Goal: Find specific page/section: Find specific page/section

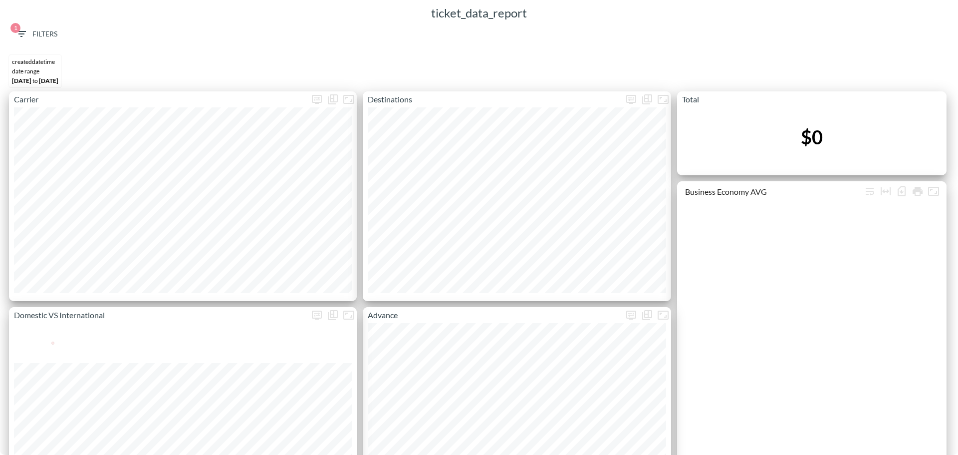
click at [51, 31] on span "1 Filters" at bounding box center [36, 34] width 42 height 12
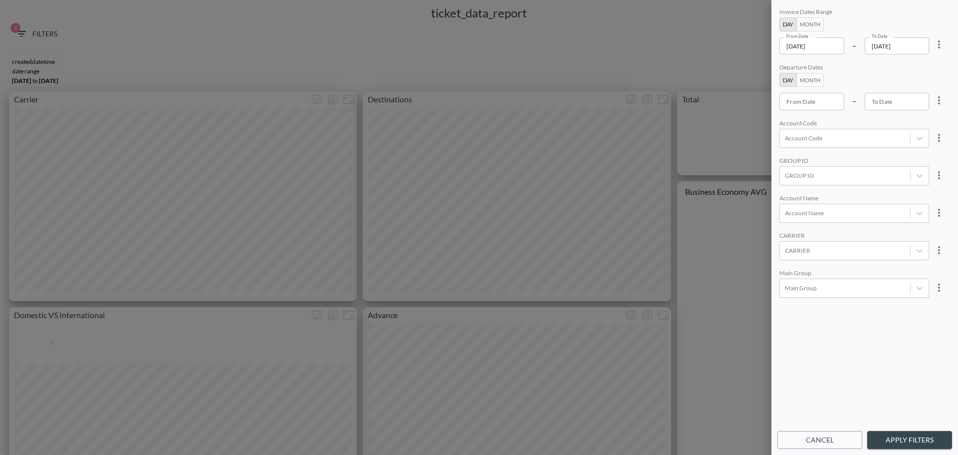
click at [933, 50] on icon "more" at bounding box center [939, 44] width 12 height 12
click at [918, 62] on li "Clear" at bounding box center [902, 67] width 90 height 18
type input "YYYY-MM-DD"
click at [791, 50] on input "YYYY-MM-DD" at bounding box center [812, 45] width 65 height 17
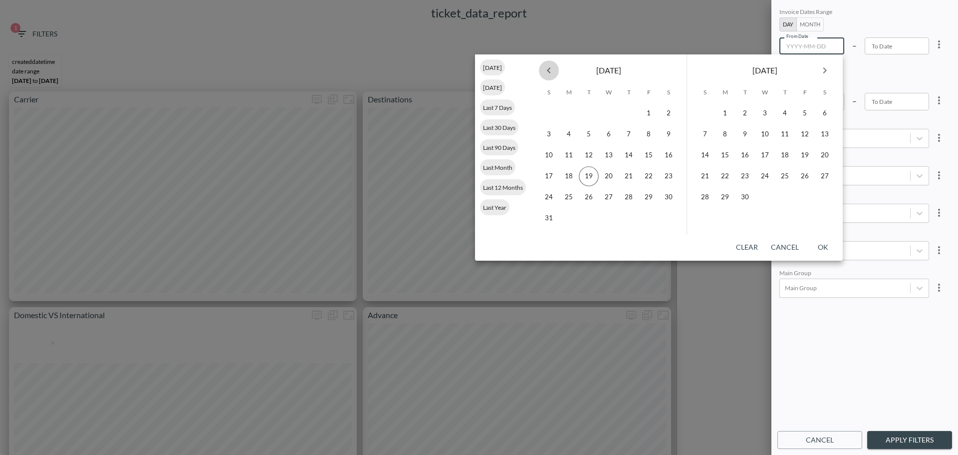
click at [554, 68] on icon "Previous month" at bounding box center [549, 70] width 12 height 12
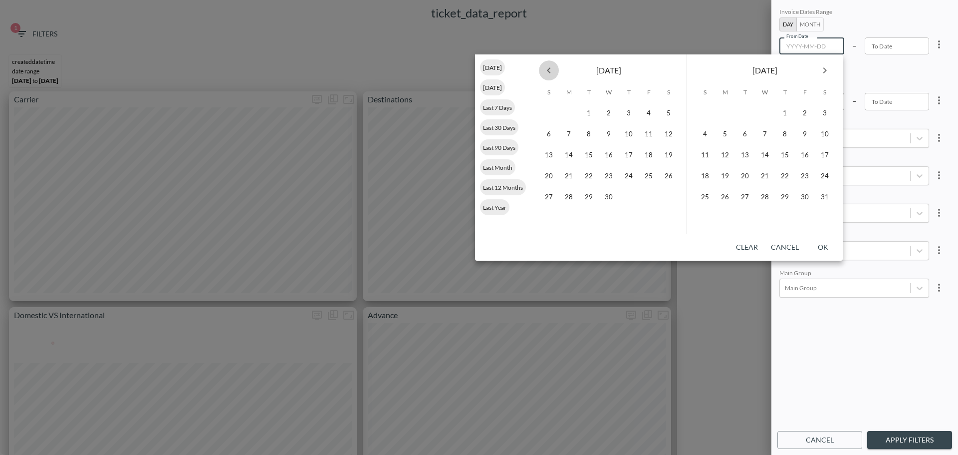
click at [554, 68] on icon "Previous month" at bounding box center [549, 70] width 12 height 12
drag, startPoint x: 613, startPoint y: 114, endPoint x: 683, endPoint y: 94, distance: 72.5
click at [613, 115] on button "1" at bounding box center [609, 113] width 20 height 20
type input "[DATE]"
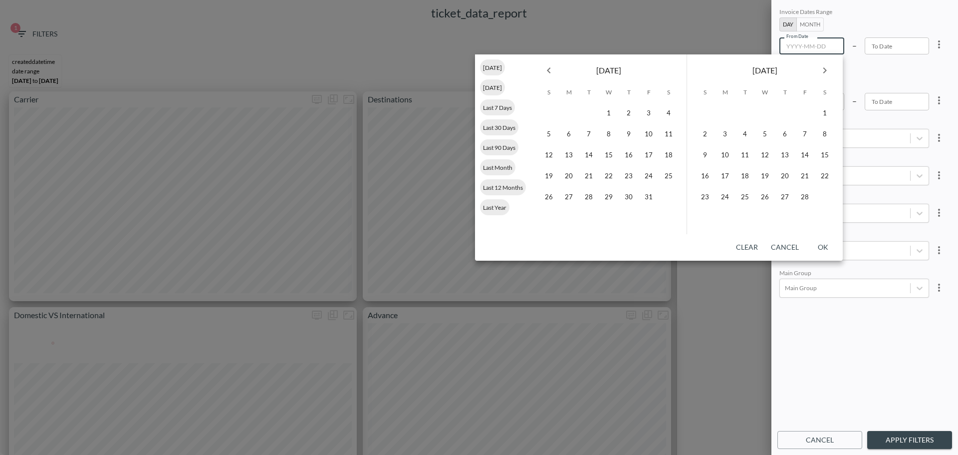
type input "YYYY-MM-DD"
click at [826, 73] on icon "Next month" at bounding box center [825, 70] width 12 height 12
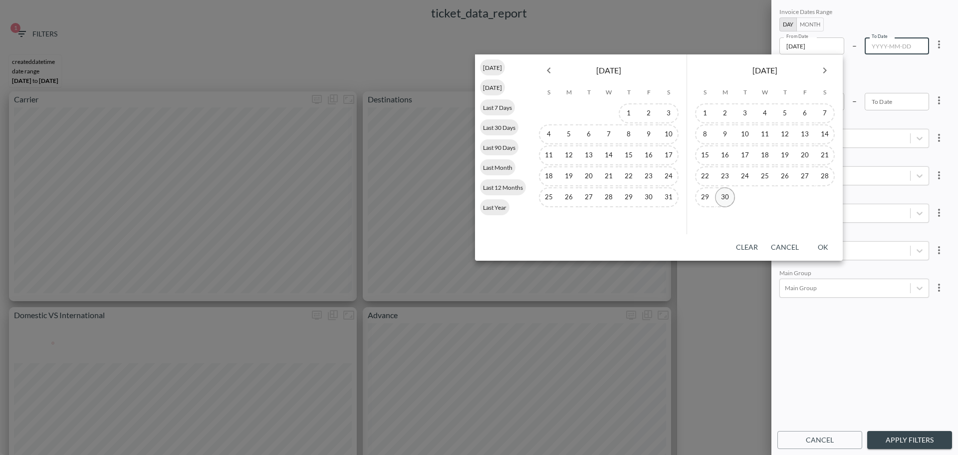
click at [729, 196] on button "30" at bounding box center [725, 197] width 20 height 20
type input "[DATE]"
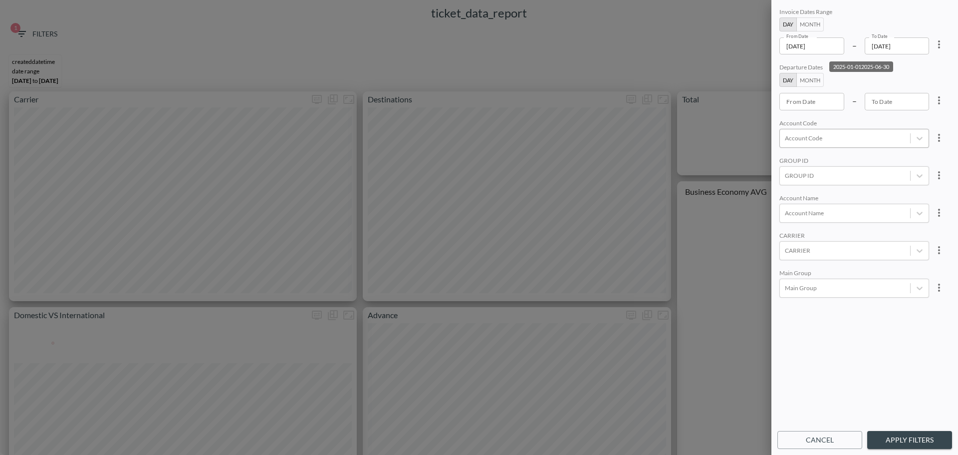
click at [827, 144] on div "Account Code" at bounding box center [845, 137] width 130 height 13
type input "ש"
click at [791, 165] on input "APSF" at bounding box center [787, 166] width 21 height 21
type input "APSF"
click at [869, 127] on div "Account Code" at bounding box center [855, 123] width 150 height 9
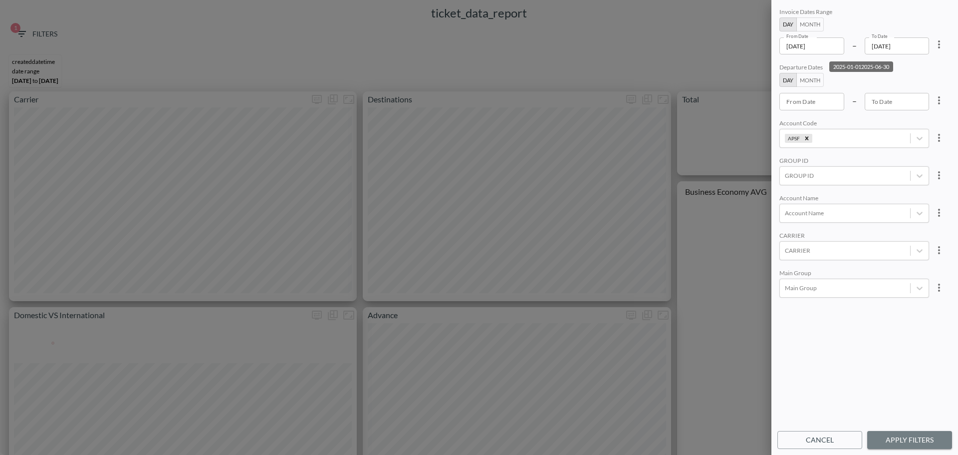
click at [904, 437] on button "Apply Filters" at bounding box center [909, 440] width 85 height 18
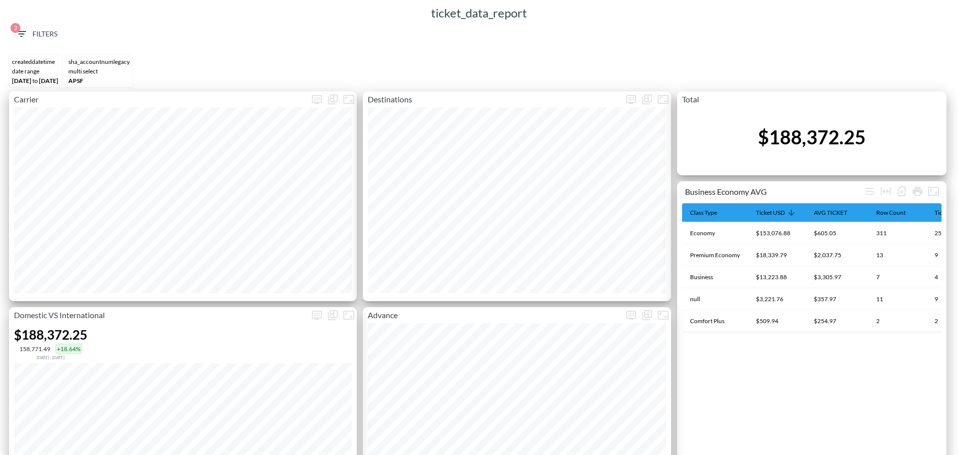
click at [46, 35] on span "2 Filters" at bounding box center [36, 34] width 42 height 12
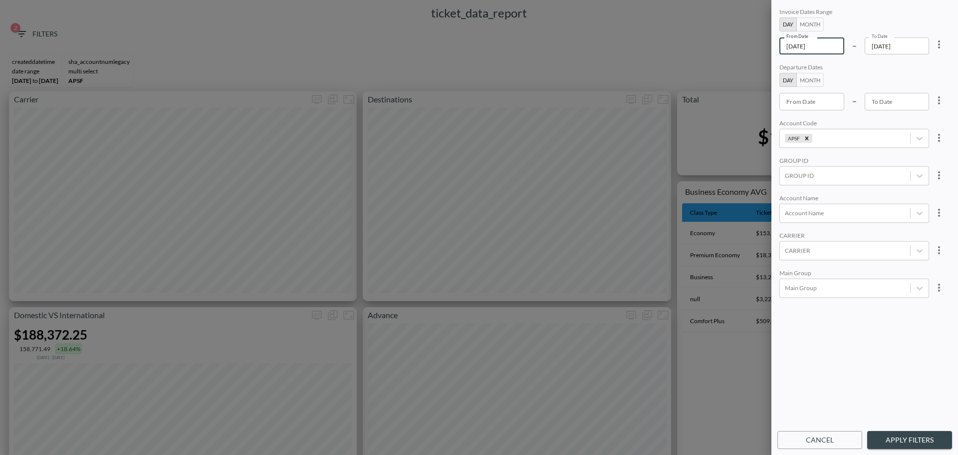
click at [797, 46] on input "[DATE]" at bounding box center [812, 45] width 65 height 17
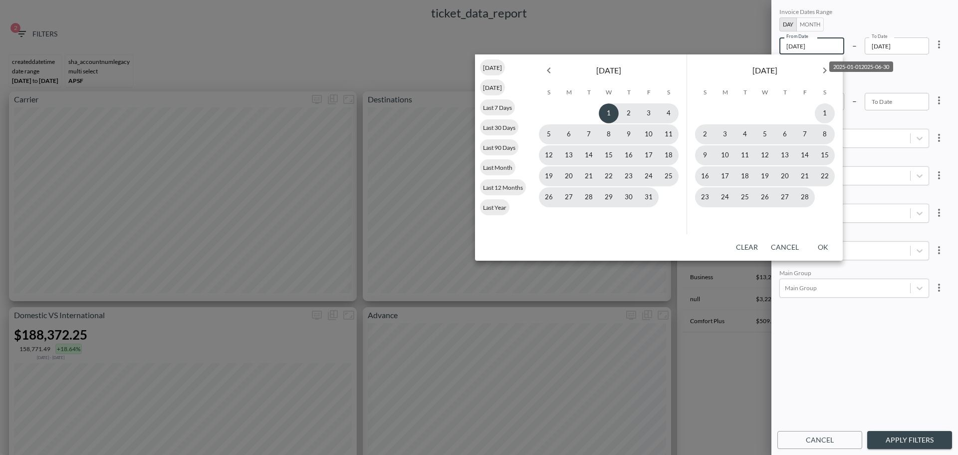
click at [797, 46] on input "[DATE]" at bounding box center [812, 45] width 65 height 17
click at [797, 47] on input "[DATE]" at bounding box center [812, 45] width 65 height 17
type input "[DATE]"
click at [570, 111] on button "1" at bounding box center [569, 113] width 20 height 20
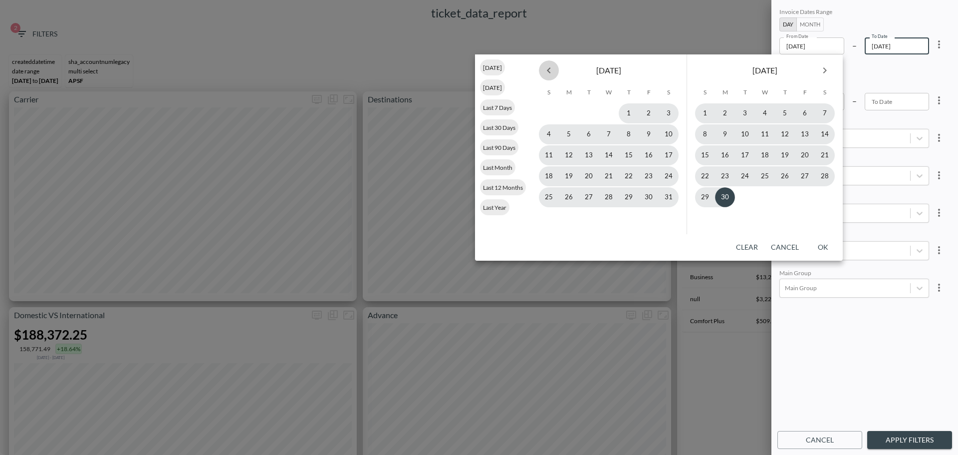
click at [554, 73] on icon "Previous month" at bounding box center [549, 70] width 12 height 12
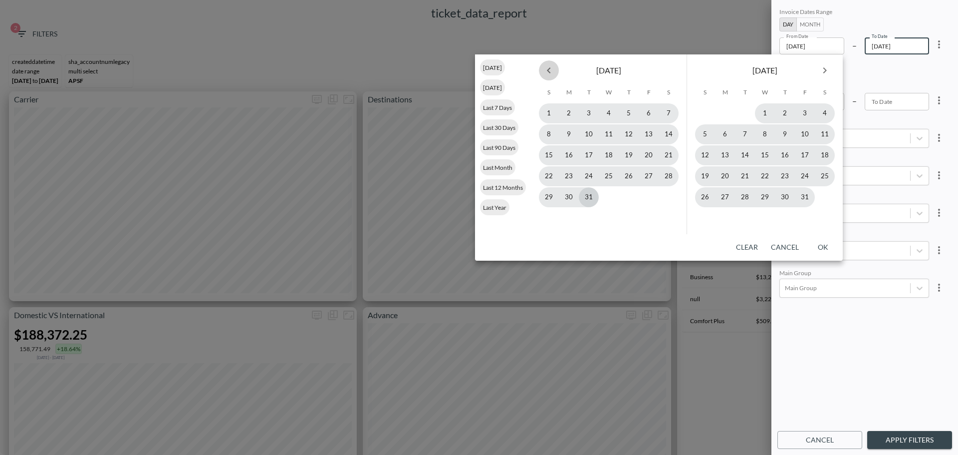
click at [554, 73] on icon "Previous month" at bounding box center [549, 70] width 12 height 12
click at [553, 74] on icon "Previous month" at bounding box center [549, 70] width 12 height 12
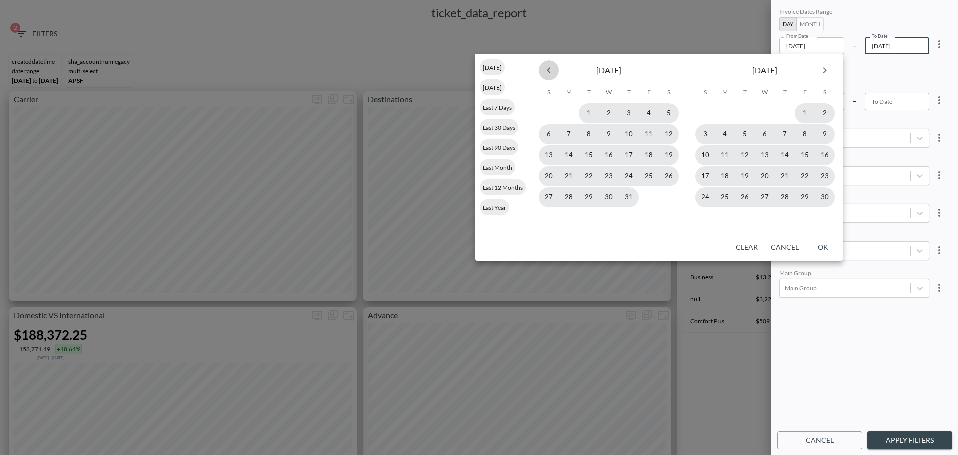
click at [553, 74] on icon "Previous month" at bounding box center [549, 70] width 12 height 12
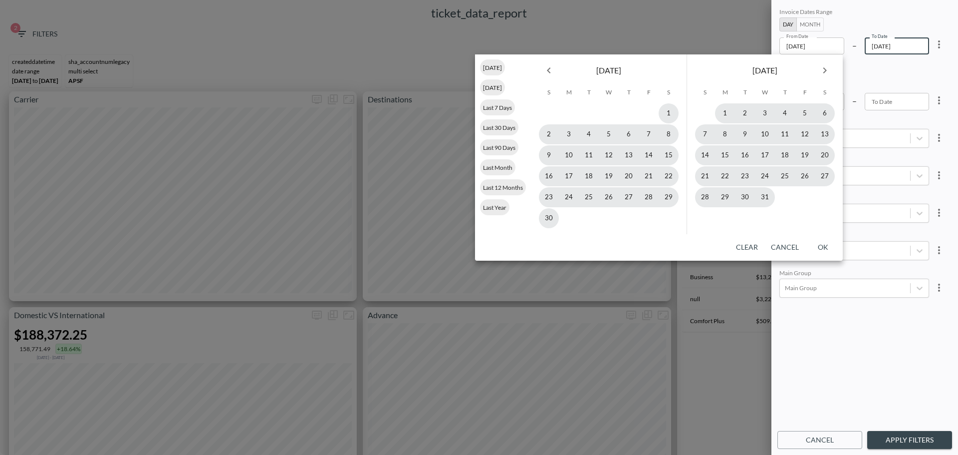
click at [549, 219] on button "30" at bounding box center [549, 218] width 20 height 20
type input "[DATE]"
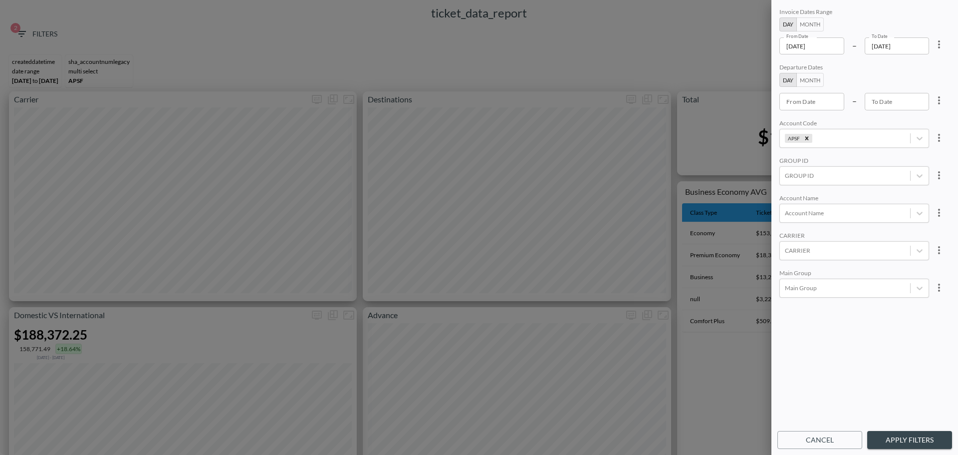
click at [915, 446] on button "Apply Filters" at bounding box center [909, 440] width 85 height 18
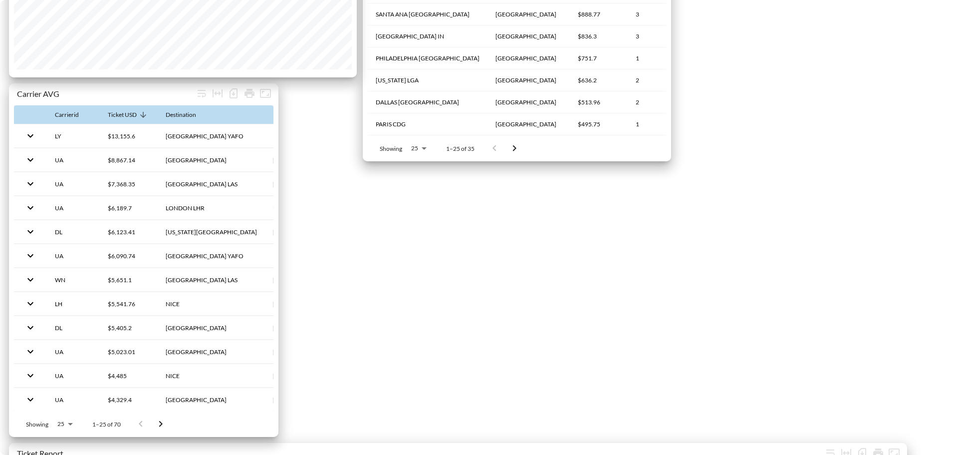
scroll to position [707, 0]
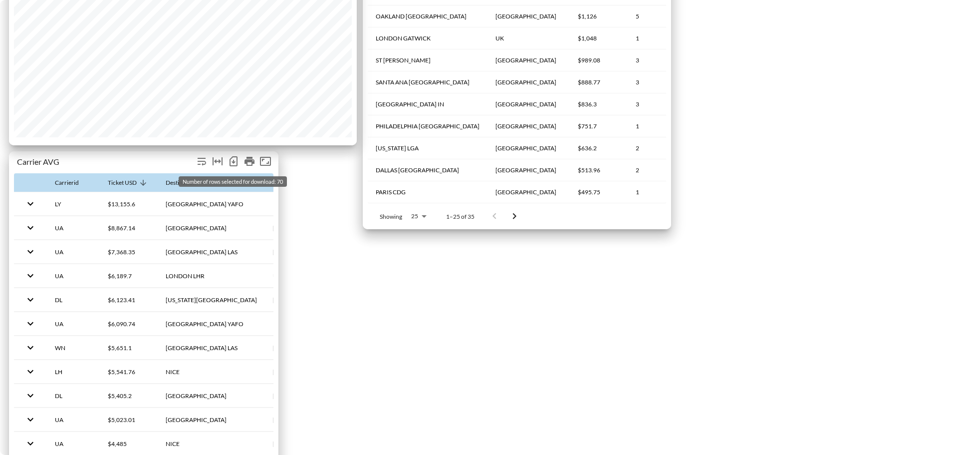
click at [235, 163] on icon "Number of rows selected for download: 70" at bounding box center [234, 162] width 4 height 4
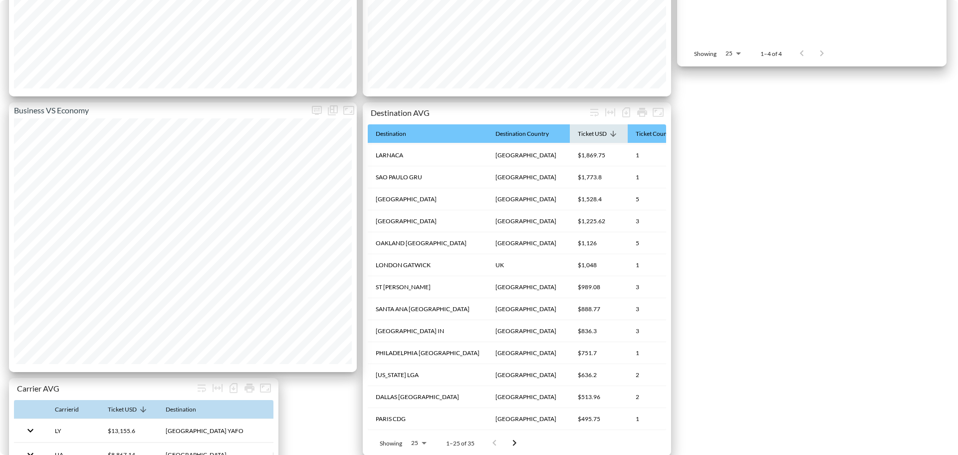
scroll to position [457, 0]
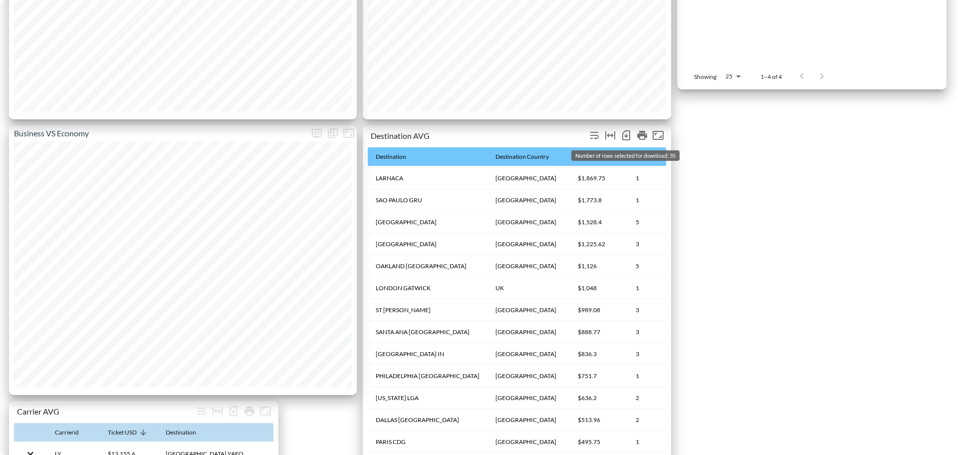
click at [623, 134] on icon "Number of rows selected for download: 35" at bounding box center [626, 135] width 8 height 10
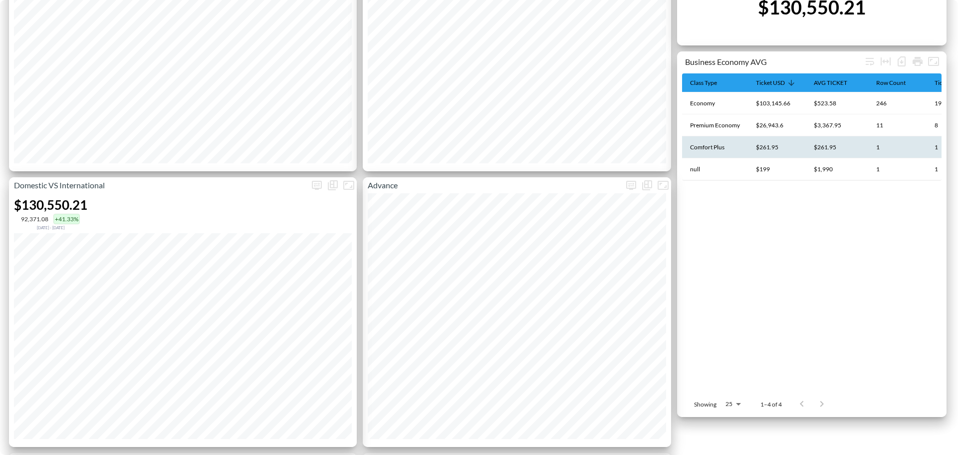
scroll to position [8, 0]
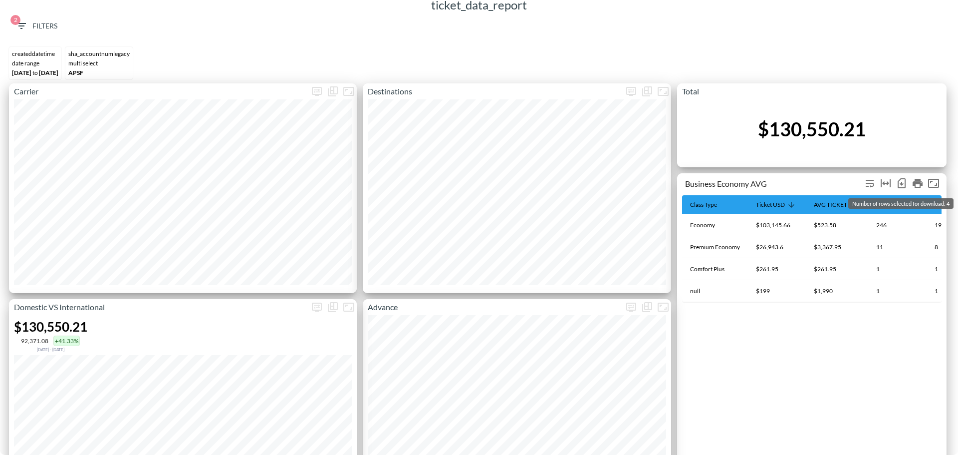
click at [902, 179] on icon "Number of rows selected for download: 4" at bounding box center [902, 183] width 8 height 10
click at [329, 305] on icon "Show chart as table" at bounding box center [333, 307] width 12 height 12
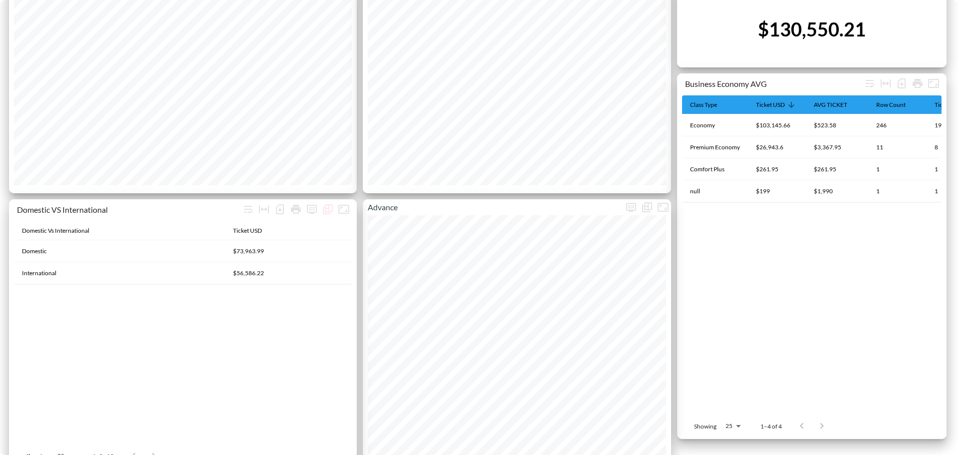
scroll to position [0, 0]
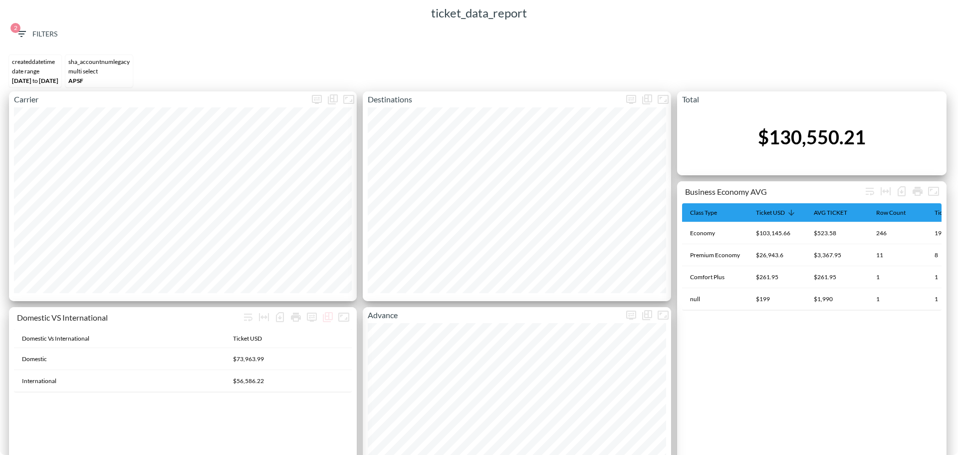
click at [35, 35] on span "2 Filters" at bounding box center [36, 34] width 42 height 12
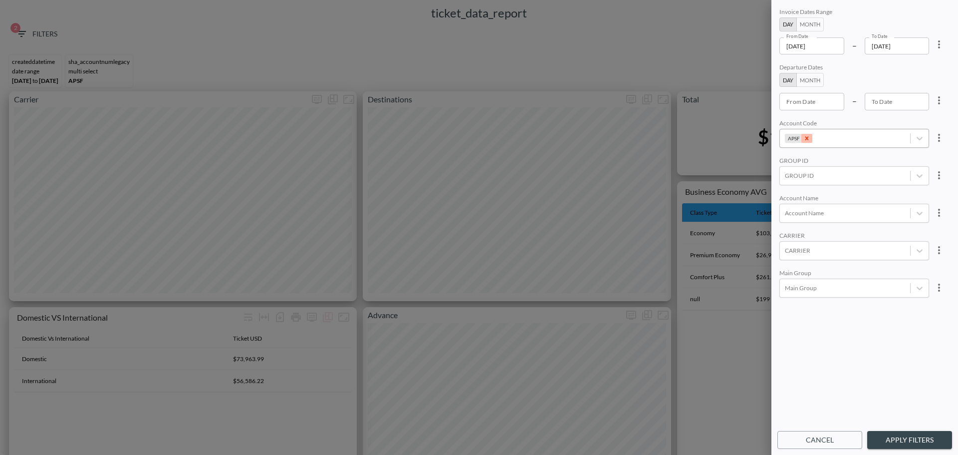
click at [810, 135] on div "Remove APSF" at bounding box center [806, 138] width 11 height 9
click at [810, 135] on div at bounding box center [845, 137] width 120 height 9
click at [787, 158] on input "apps" at bounding box center [787, 166] width 21 height 21
click at [789, 183] on input "APPS" at bounding box center [787, 183] width 21 height 21
type input "APPS"
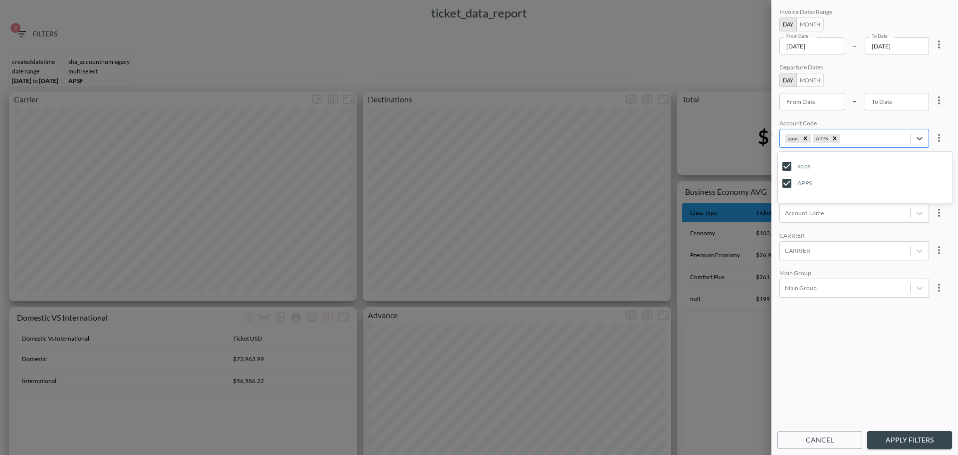
click at [877, 398] on div "Invoice Dates Range Day Month From Date [DATE] From Date – To Date [DATE] To Da…" at bounding box center [865, 216] width 175 height 420
click at [896, 445] on button "Apply Filters" at bounding box center [909, 440] width 85 height 18
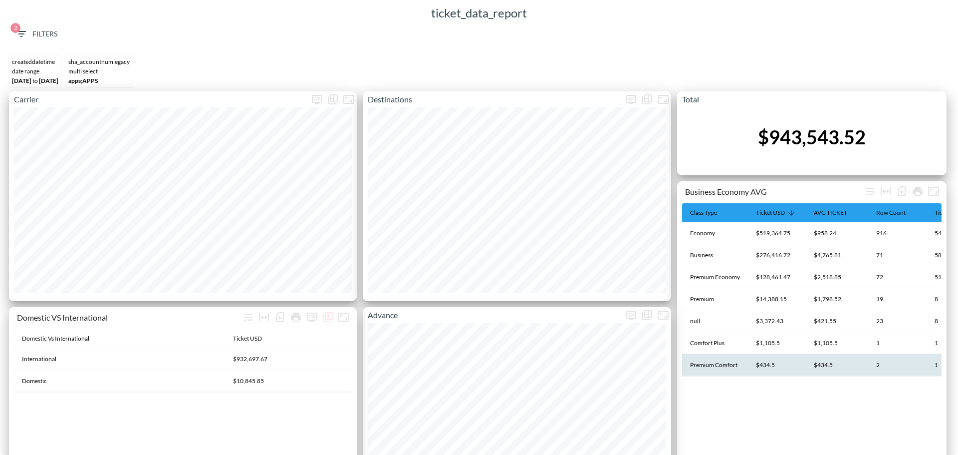
scroll to position [267, 0]
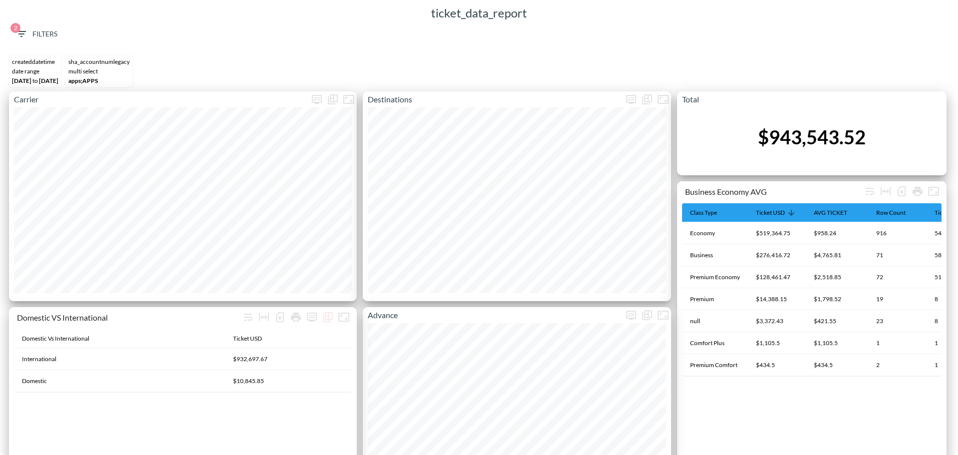
click at [314, 55] on div "CREATEDDATETIME DATE RANGE [DATE] to [DATE] sha_accountnumlegacy MULTI SELECT a…" at bounding box center [479, 71] width 948 height 40
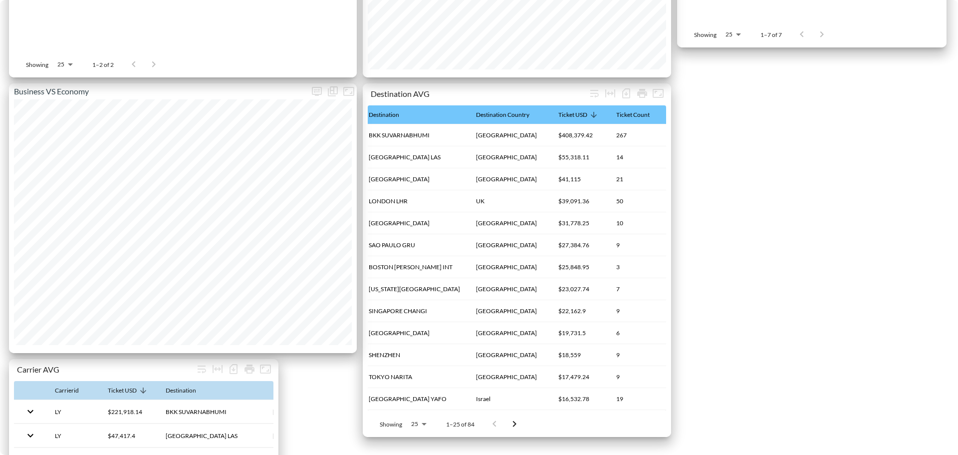
scroll to position [0, 0]
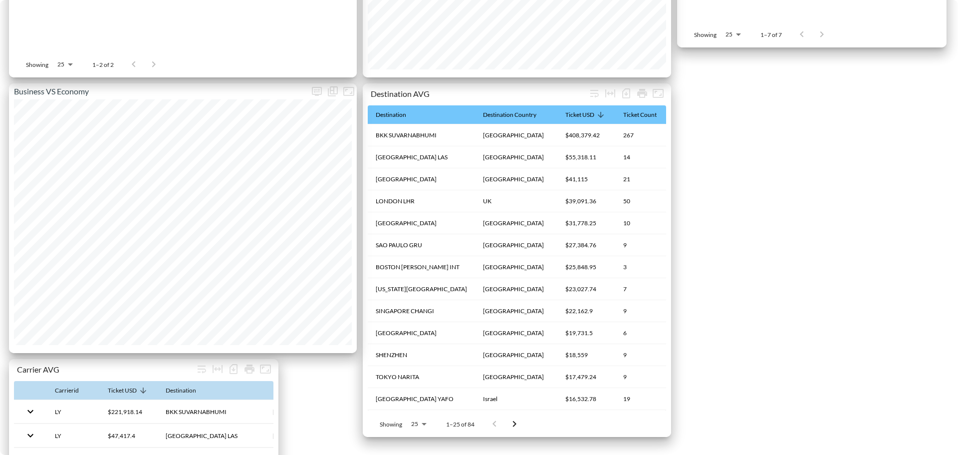
click at [514, 429] on icon "Go to next page" at bounding box center [515, 424] width 12 height 12
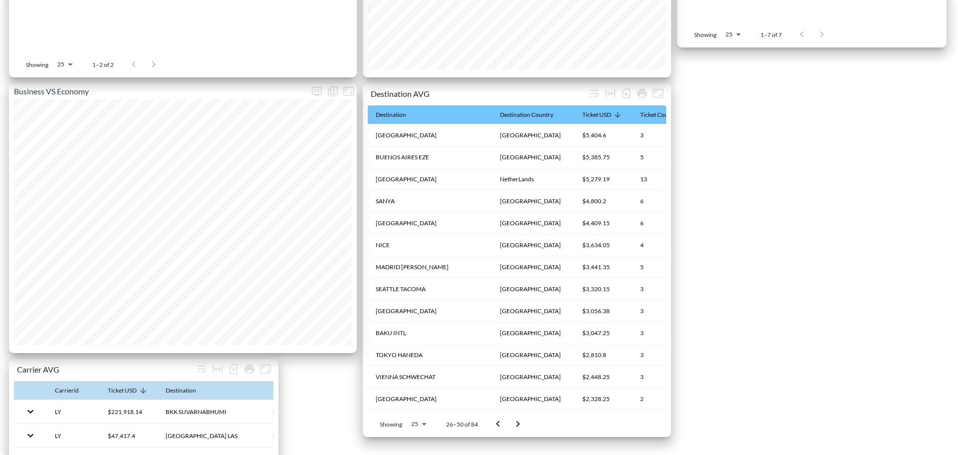
click at [506, 425] on button "Go to previous page" at bounding box center [498, 424] width 20 height 20
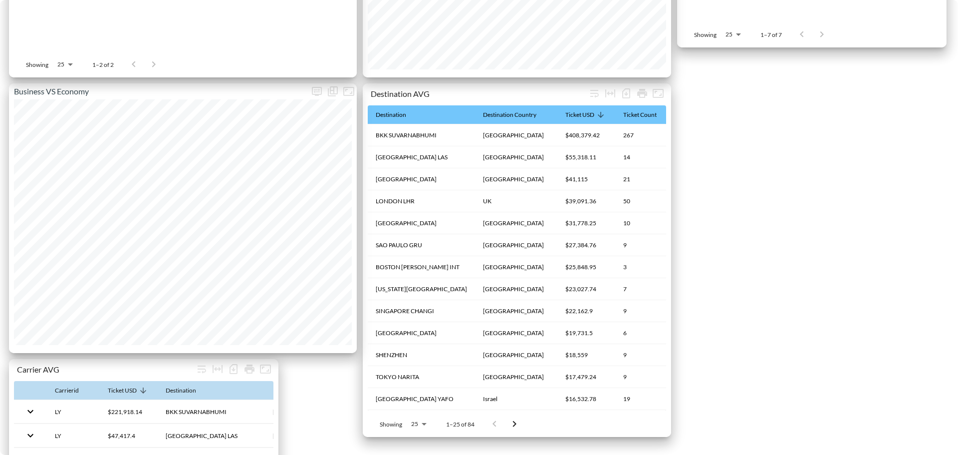
click at [506, 425] on button "Go to next page" at bounding box center [515, 424] width 20 height 20
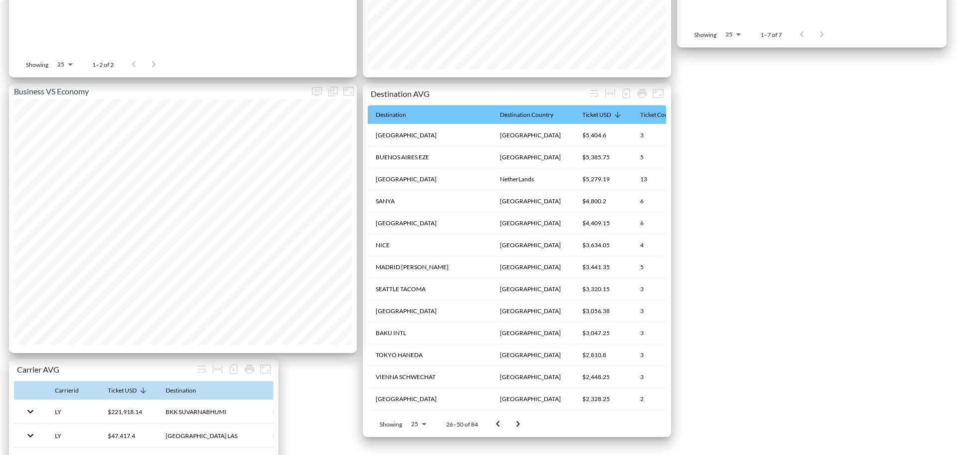
drag, startPoint x: 514, startPoint y: 412, endPoint x: 487, endPoint y: 412, distance: 26.9
click at [487, 412] on div "Showing 25 25 26–50 of 84" at bounding box center [448, 424] width 161 height 26
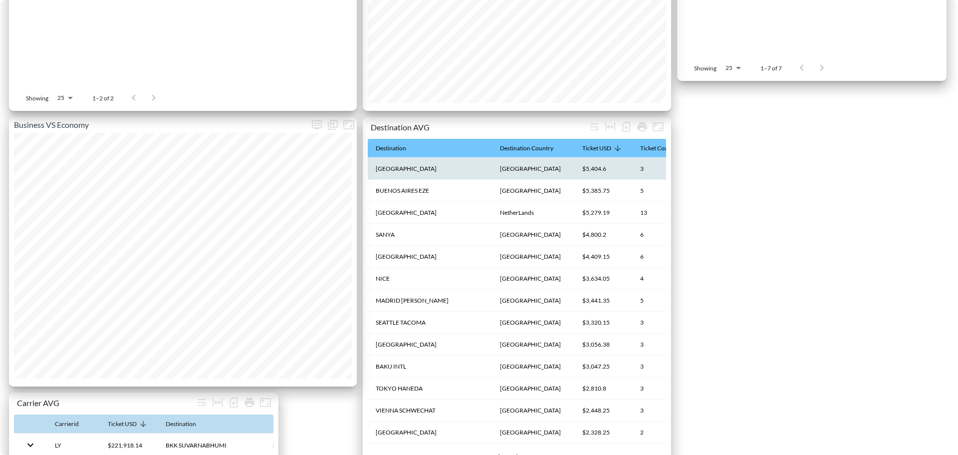
scroll to position [499, 0]
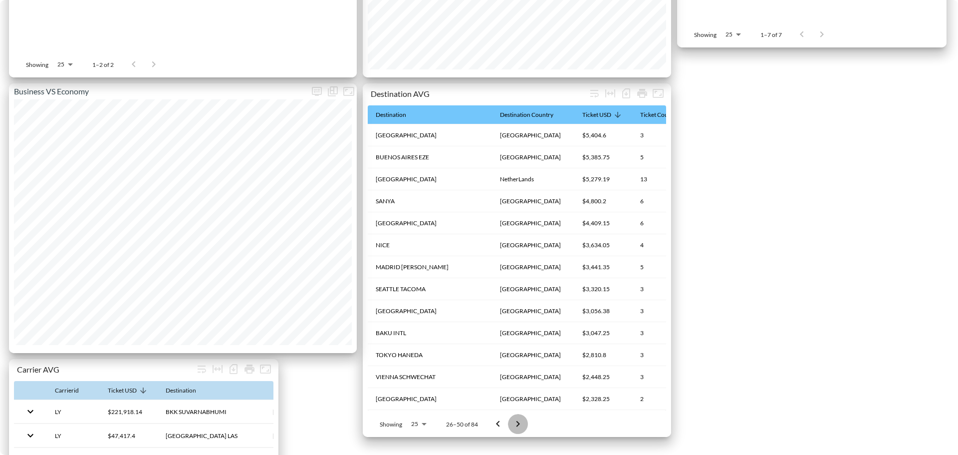
click at [521, 423] on icon "Go to next page" at bounding box center [518, 424] width 12 height 12
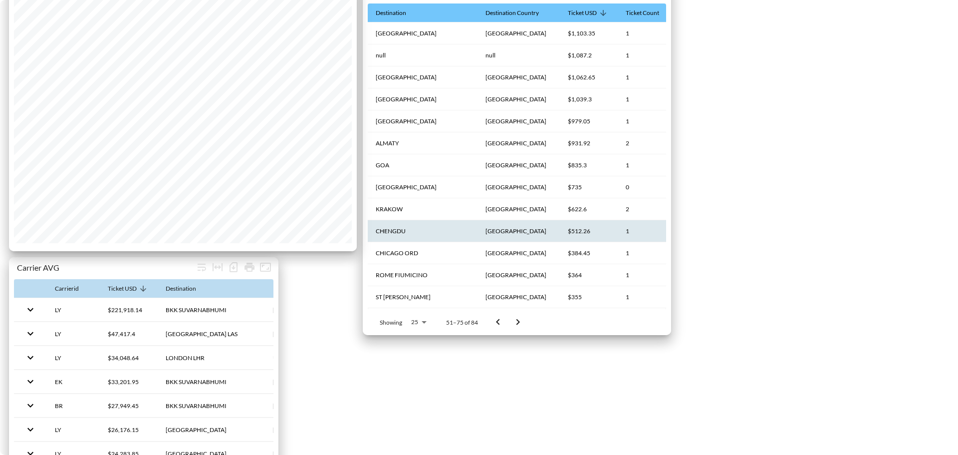
scroll to position [399, 0]
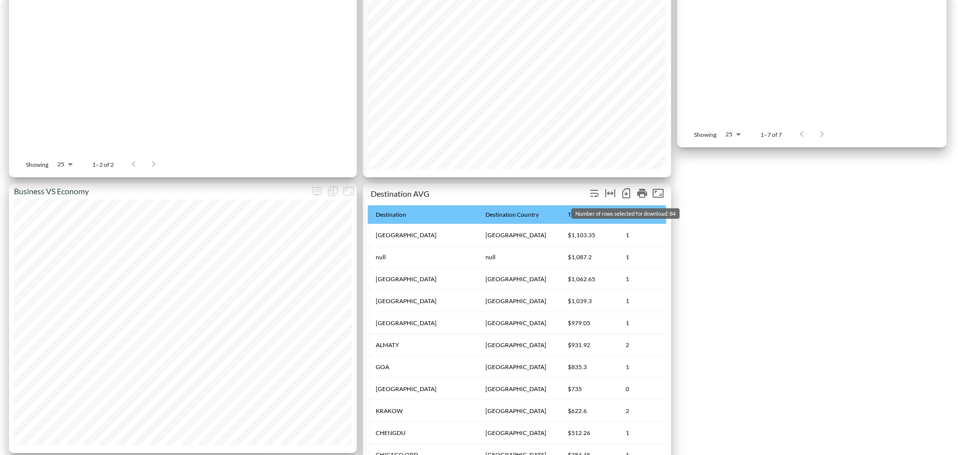
click at [624, 191] on icon "Number of rows selected for download: 84" at bounding box center [626, 193] width 12 height 12
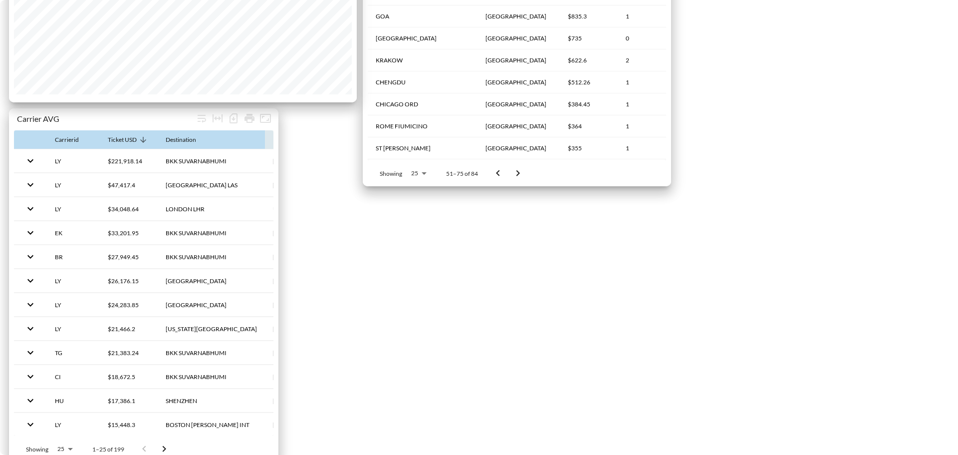
scroll to position [749, 0]
click at [233, 119] on icon "Number of rows selected for download: 199" at bounding box center [234, 119] width 12 height 12
